Goal: Information Seeking & Learning: Check status

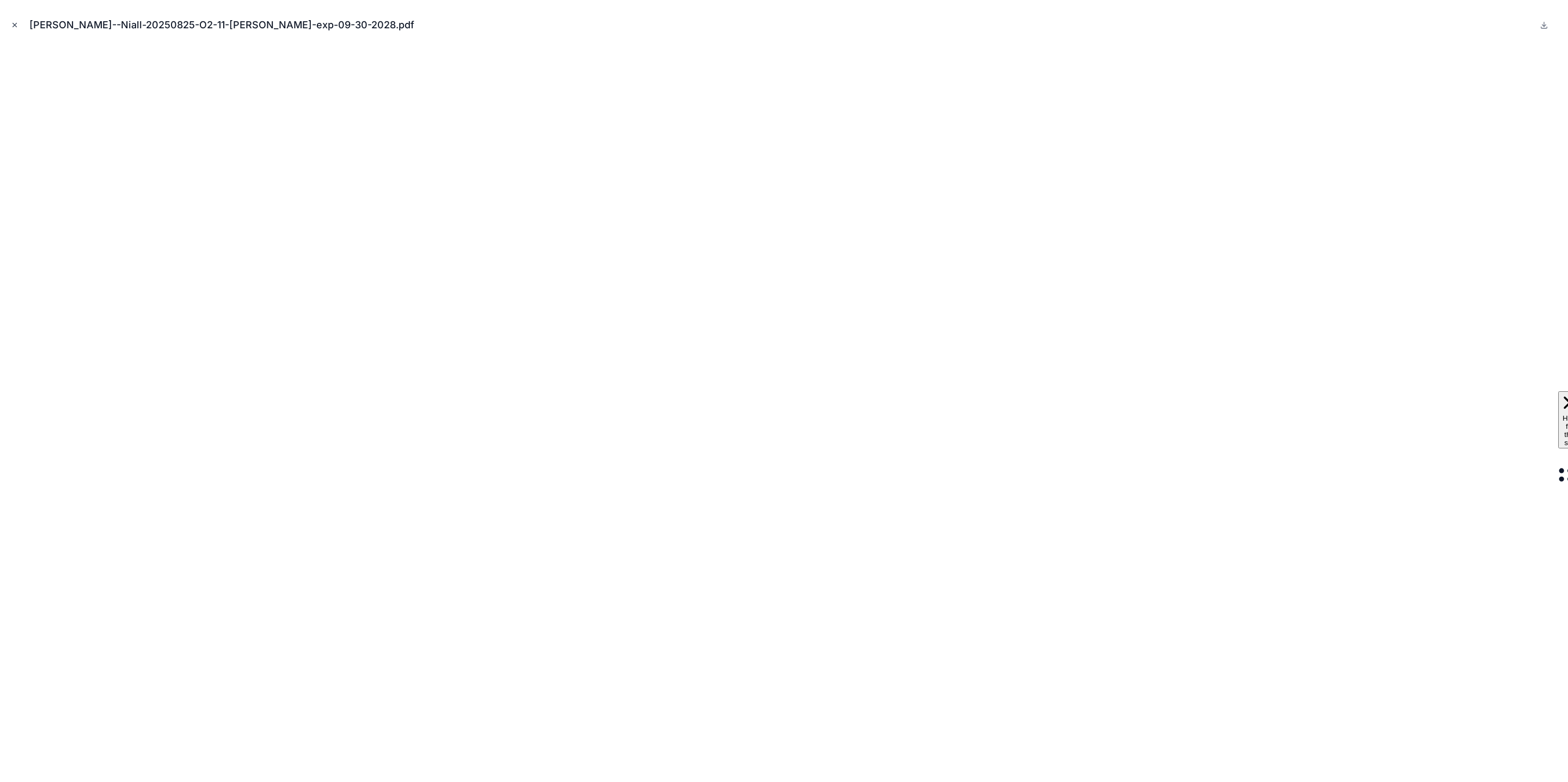
click at [13, 26] on icon "Close modal" at bounding box center [15, 25] width 4 height 4
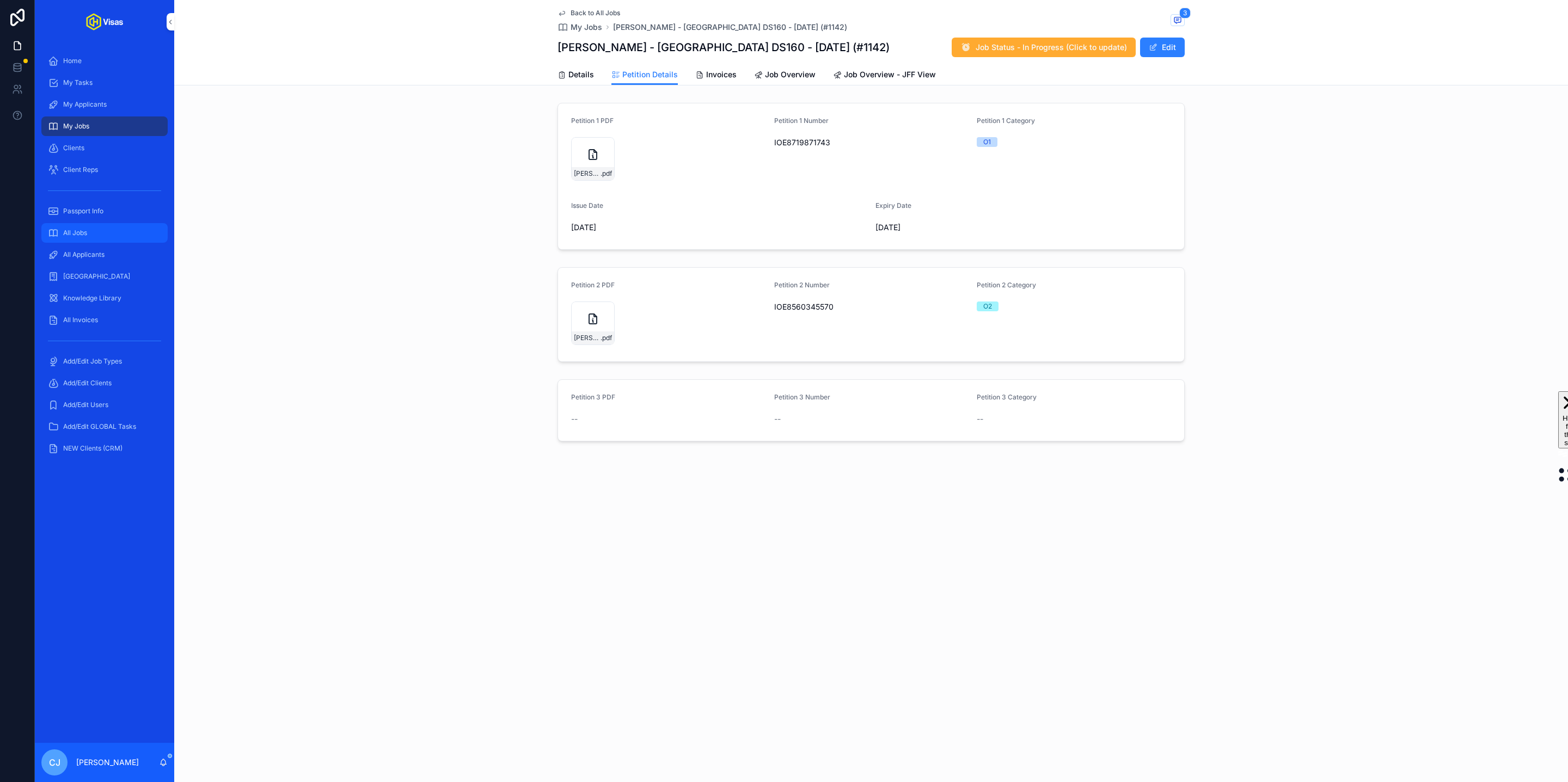
click at [95, 236] on div "All Jobs" at bounding box center [105, 233] width 113 height 18
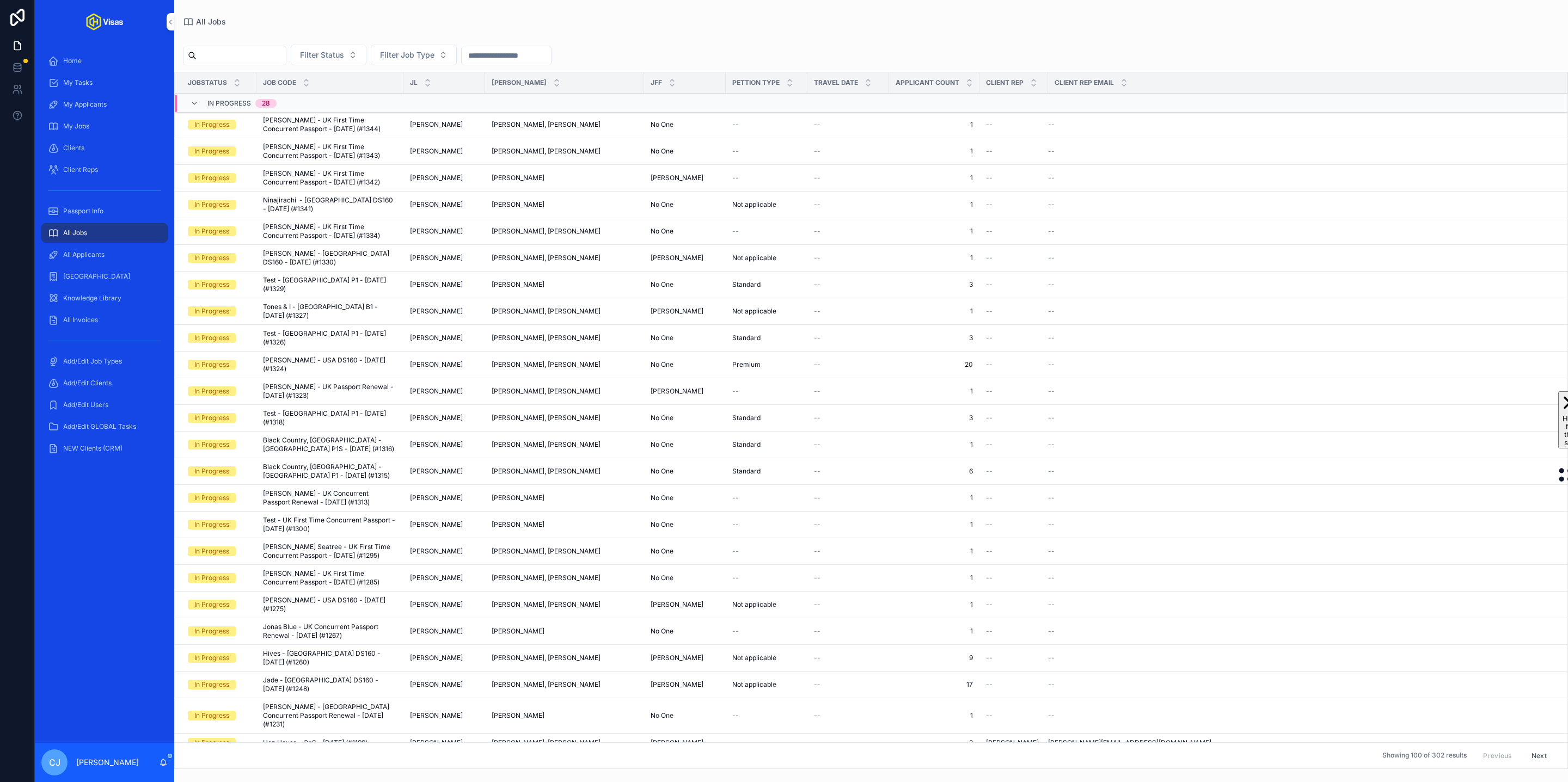
click at [237, 61] on input "scrollable content" at bounding box center [241, 55] width 89 height 15
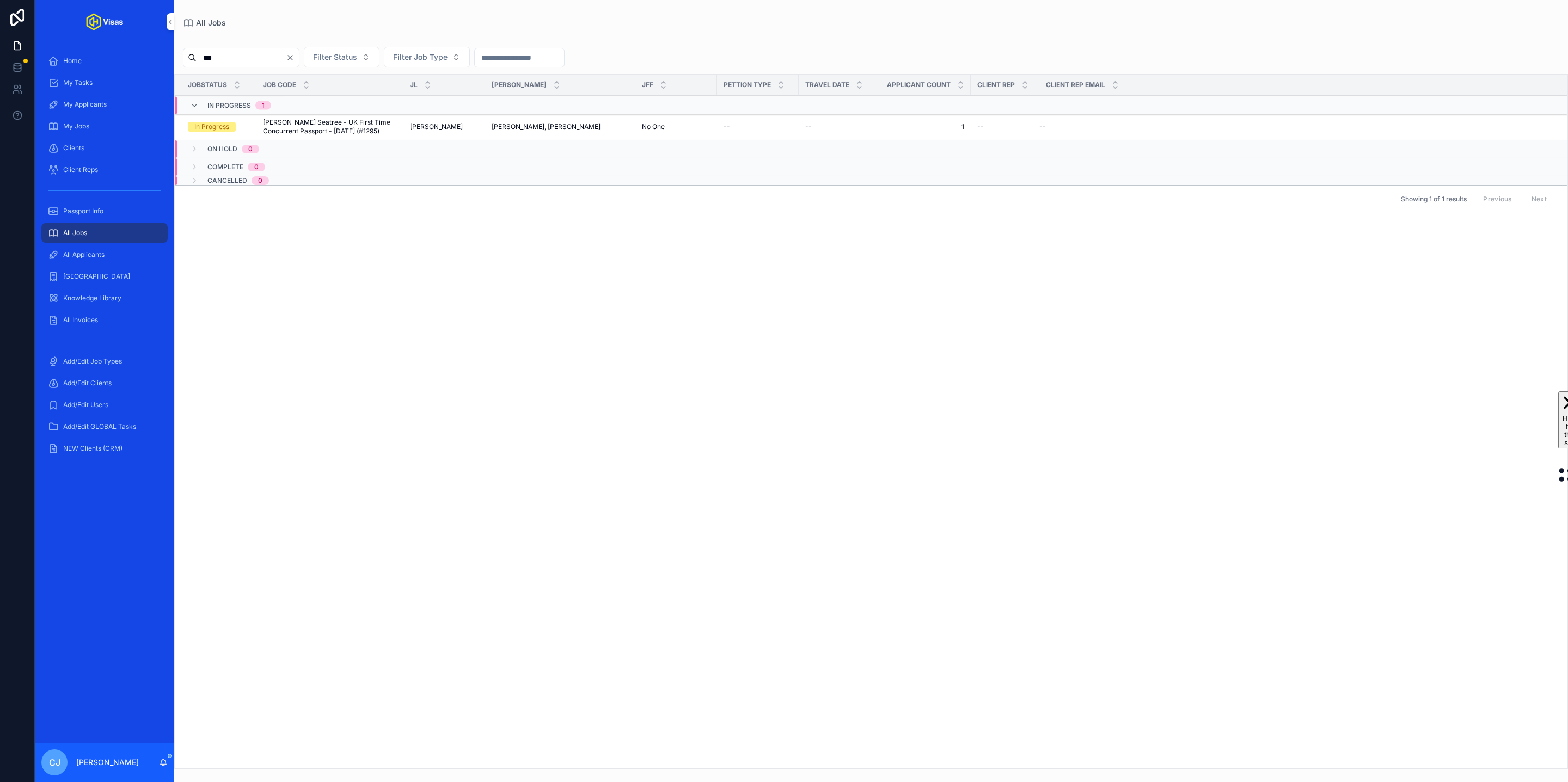
type input "***"
click at [315, 125] on span "[PERSON_NAME] Seatree - UK First Time Concurrent Passport - [DATE] (#1295)" at bounding box center [330, 127] width 134 height 18
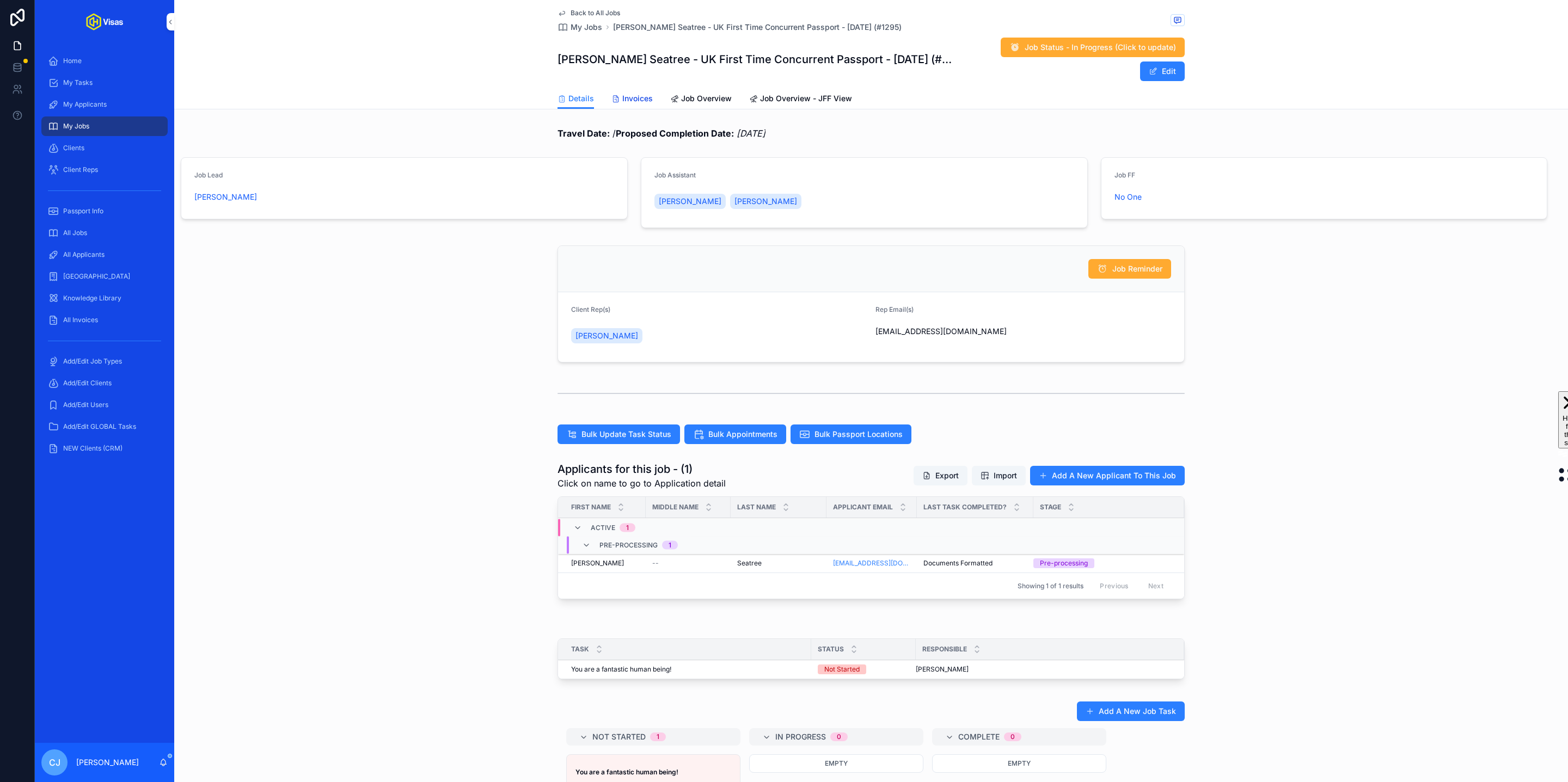
click at [629, 93] on span "Invoices" at bounding box center [637, 99] width 30 height 11
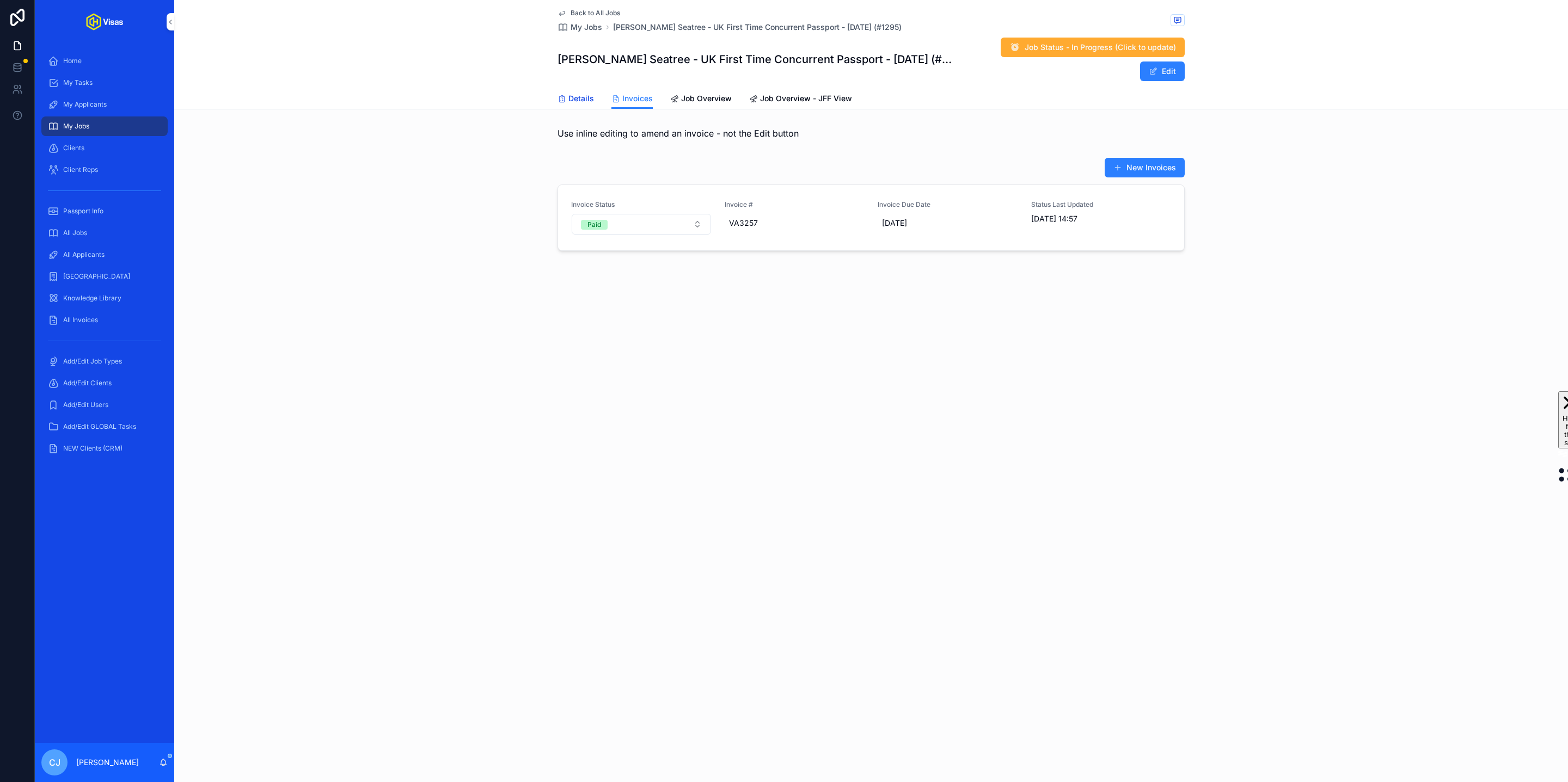
click at [570, 93] on span "Details" at bounding box center [581, 99] width 26 height 11
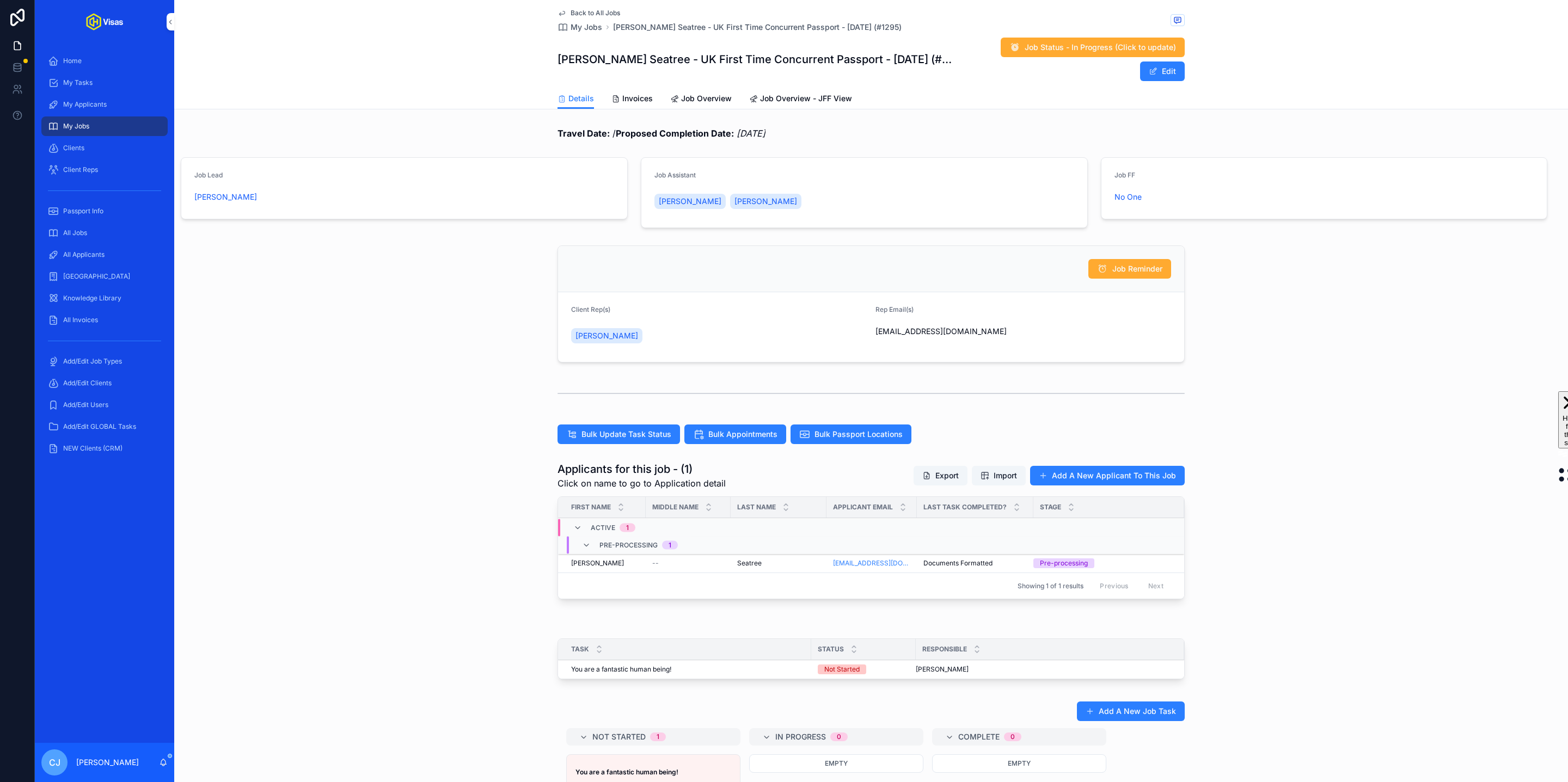
click at [749, 559] on span "Seatree" at bounding box center [749, 564] width 24 height 9
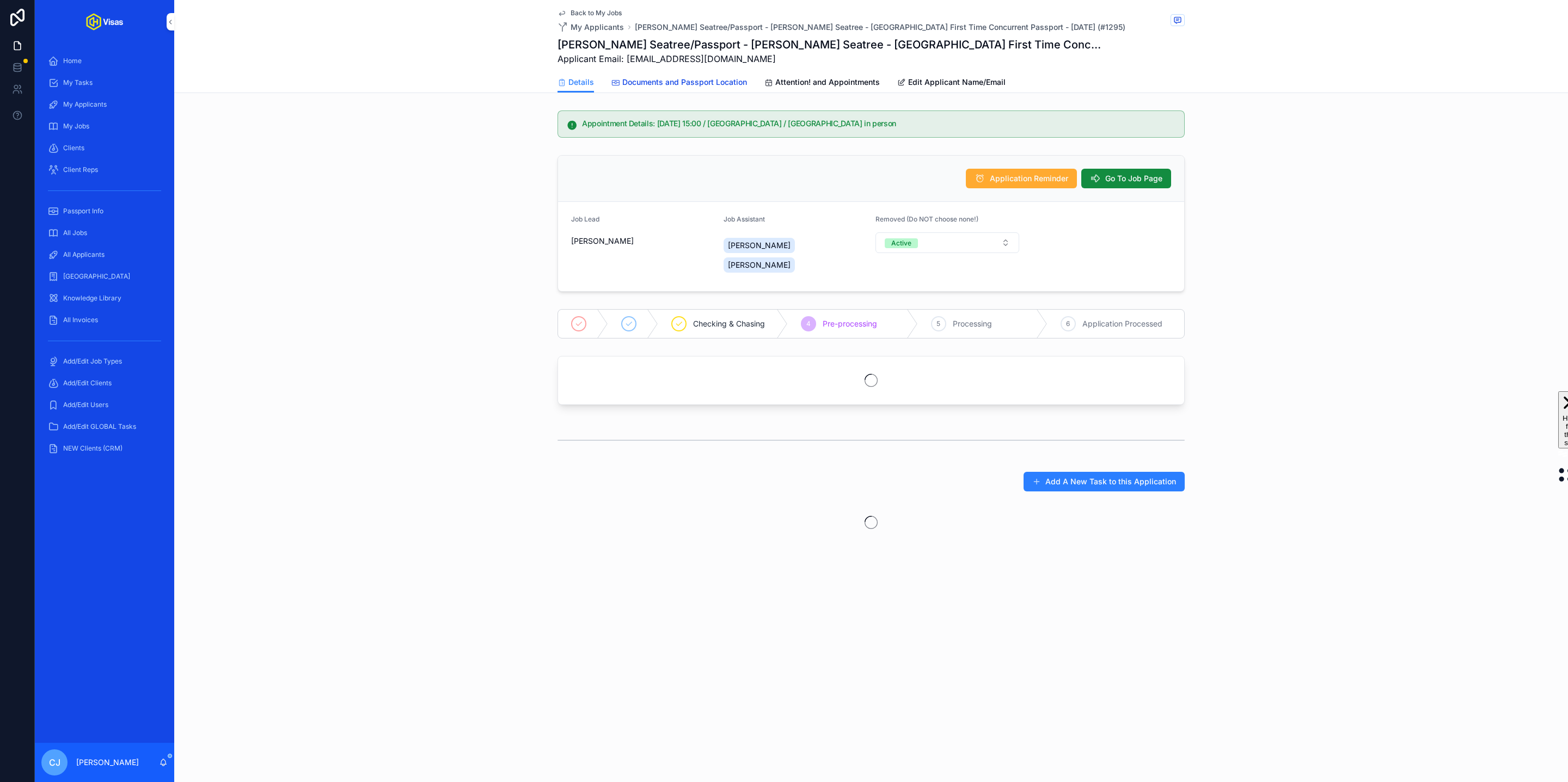
click at [672, 85] on span "Documents and Passport Location" at bounding box center [684, 82] width 125 height 11
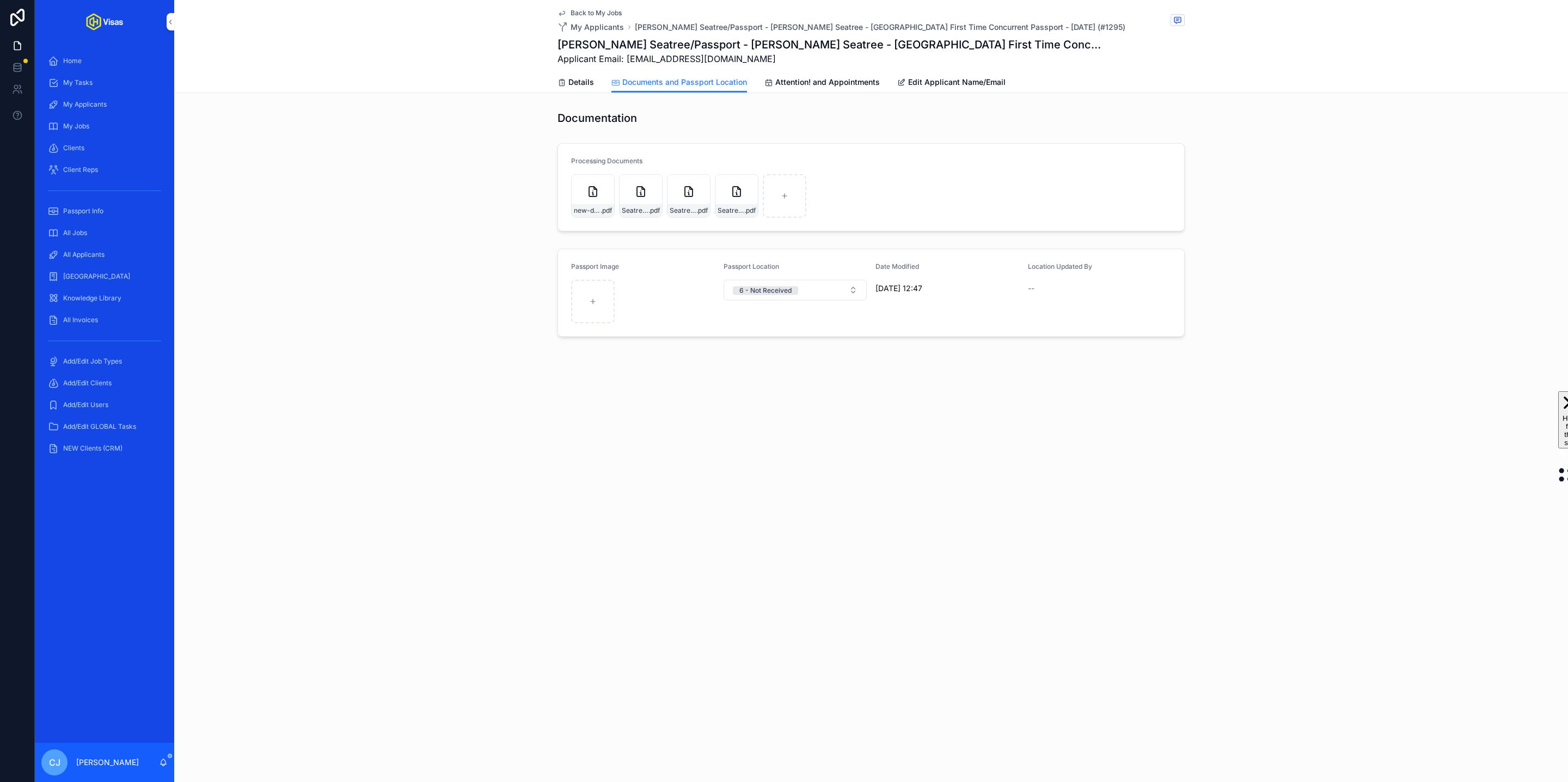
click at [679, 159] on div "Processing Documents" at bounding box center [719, 163] width 296 height 13
click at [593, 189] on icon "scrollable content" at bounding box center [592, 191] width 13 height 13
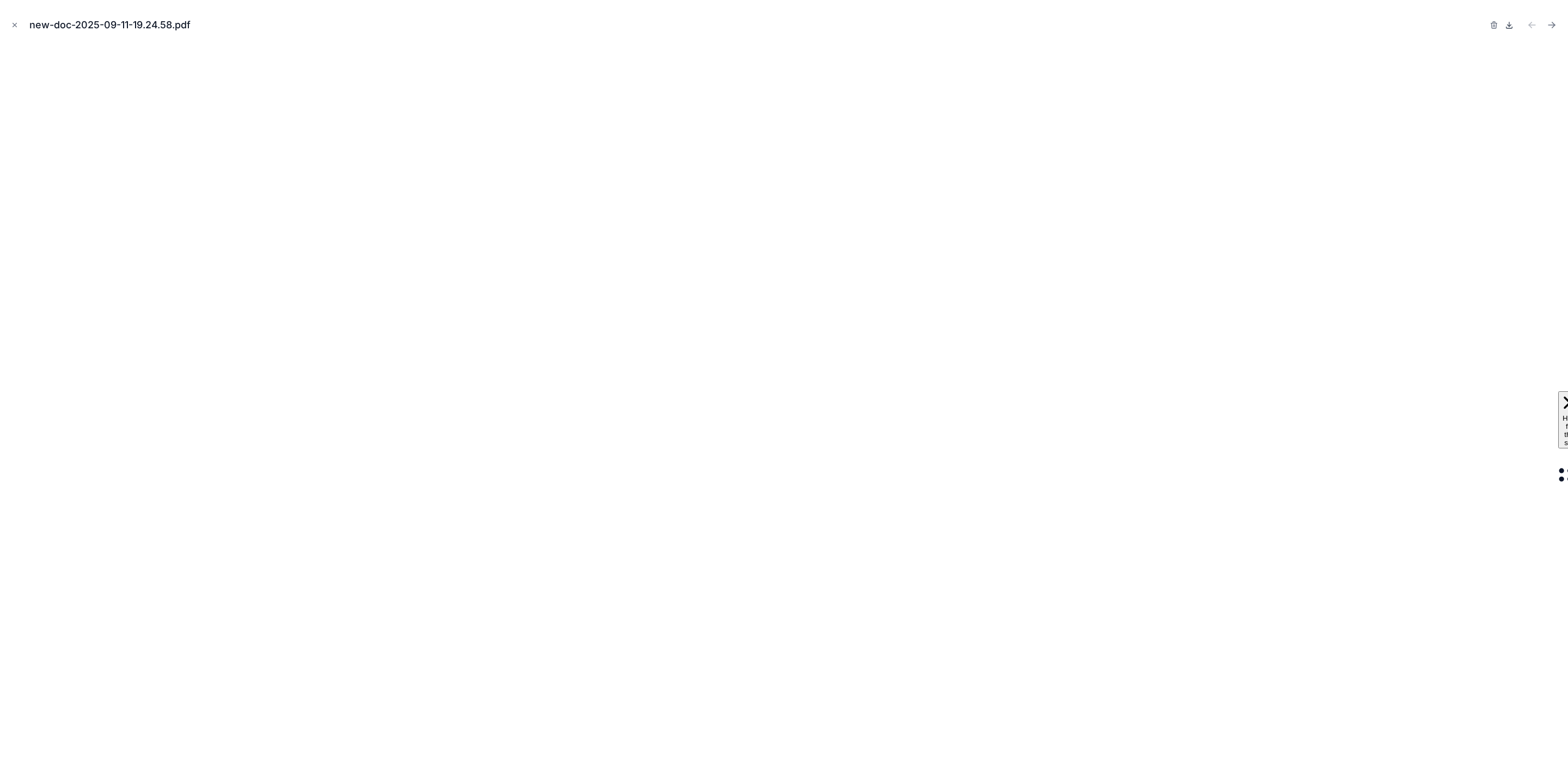
click at [1510, 26] on icon at bounding box center [1509, 25] width 9 height 9
click at [1555, 26] on icon "Next file" at bounding box center [1552, 25] width 11 height 11
click at [1508, 25] on icon at bounding box center [1510, 25] width 4 height 2
click at [1550, 27] on icon "Next file" at bounding box center [1552, 25] width 11 height 11
click at [1509, 24] on icon at bounding box center [1509, 25] width 9 height 9
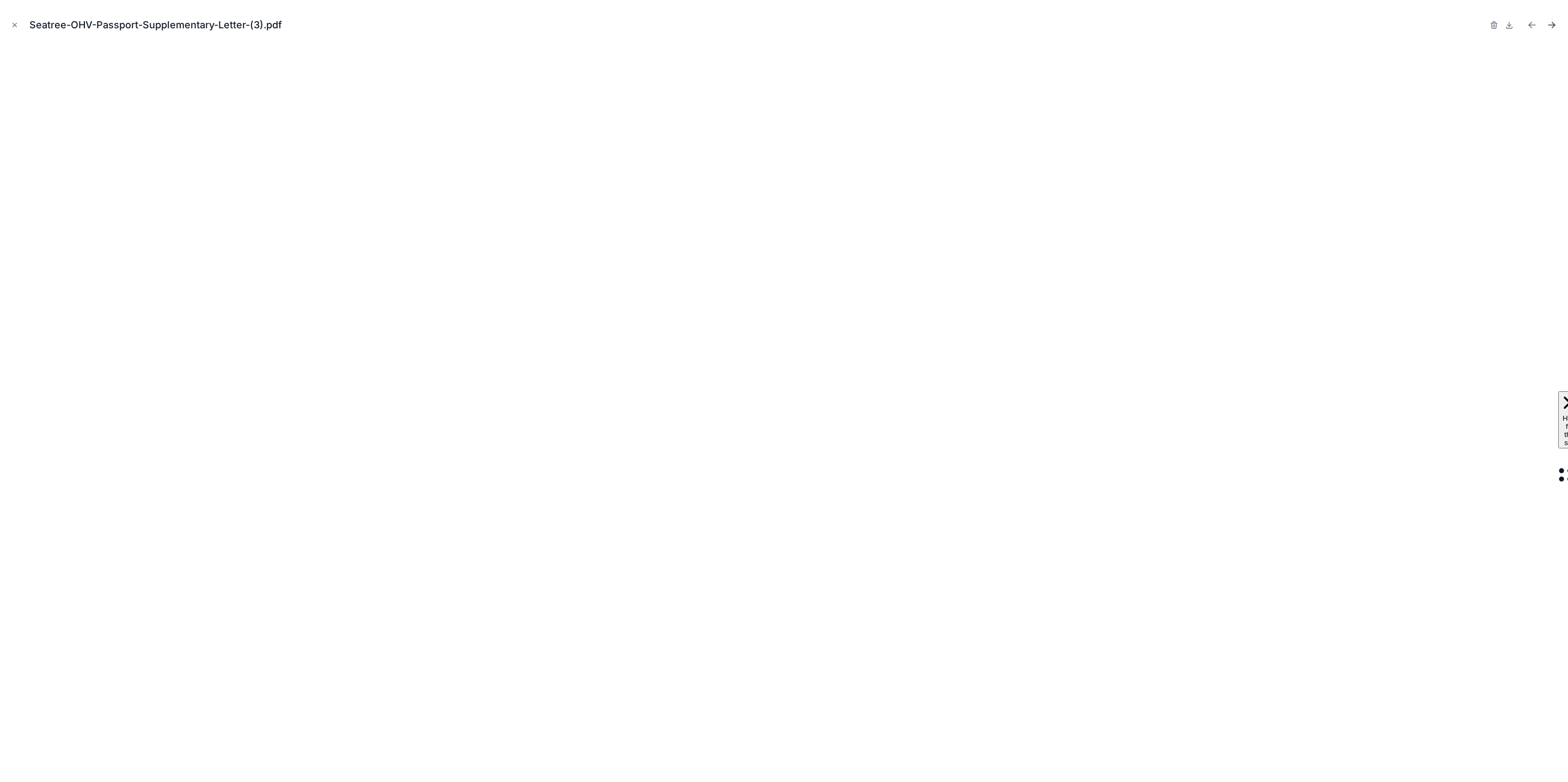
click at [1555, 28] on icon "Next file" at bounding box center [1552, 25] width 11 height 11
click at [1508, 26] on icon at bounding box center [1509, 25] width 9 height 9
click at [12, 24] on icon "Close modal" at bounding box center [15, 25] width 8 height 8
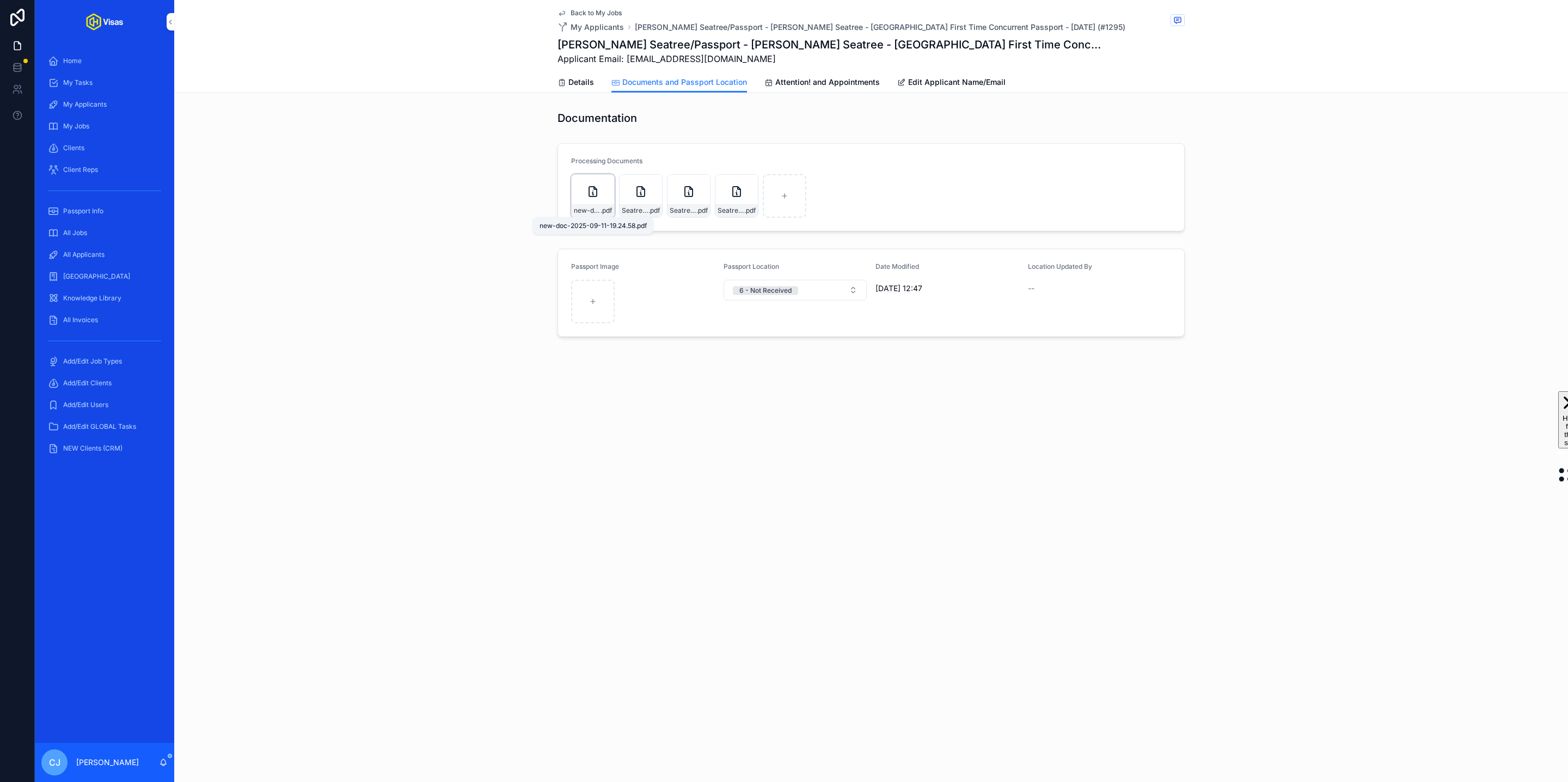
click at [590, 212] on span "new-doc-2025-09-11-19.24.58" at bounding box center [587, 211] width 27 height 9
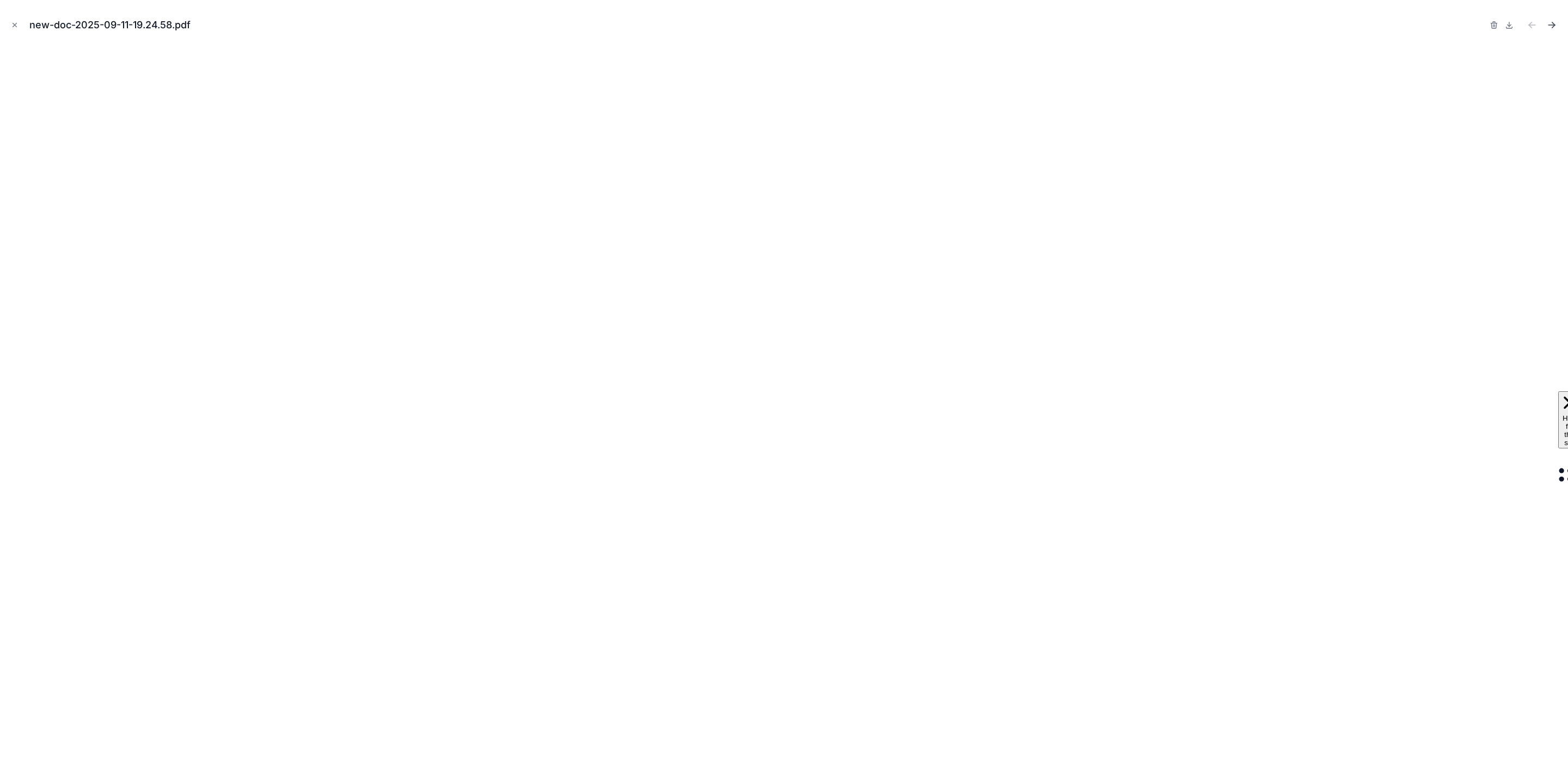
click at [1550, 27] on icon "Next file" at bounding box center [1552, 25] width 11 height 11
click at [1509, 28] on icon at bounding box center [1509, 25] width 9 height 9
